Goal: Information Seeking & Learning: Learn about a topic

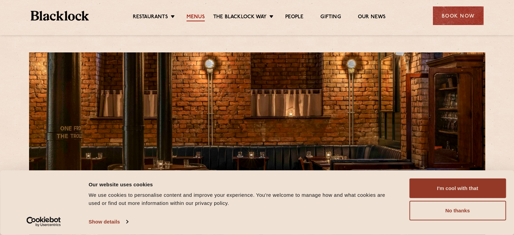
click at [198, 20] on link "Menus" at bounding box center [195, 17] width 18 height 7
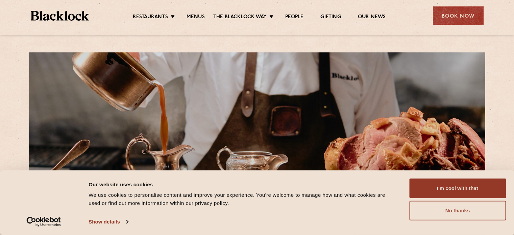
click at [422, 210] on button "No thanks" at bounding box center [457, 211] width 97 height 20
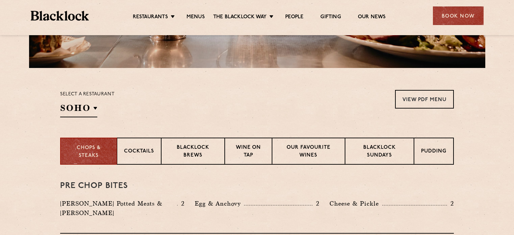
scroll to position [173, 0]
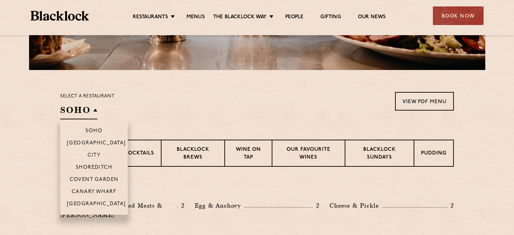
click at [87, 113] on h2 "SOHO" at bounding box center [78, 111] width 37 height 15
click at [86, 203] on p "[GEOGRAPHIC_DATA]" at bounding box center [96, 204] width 59 height 7
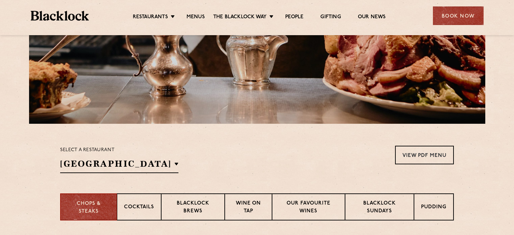
scroll to position [0, 0]
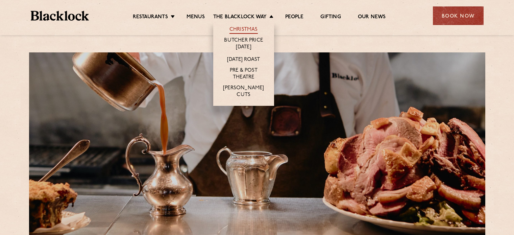
click at [240, 30] on link "Christmas" at bounding box center [243, 29] width 28 height 7
